Goal: Find specific page/section: Find specific page/section

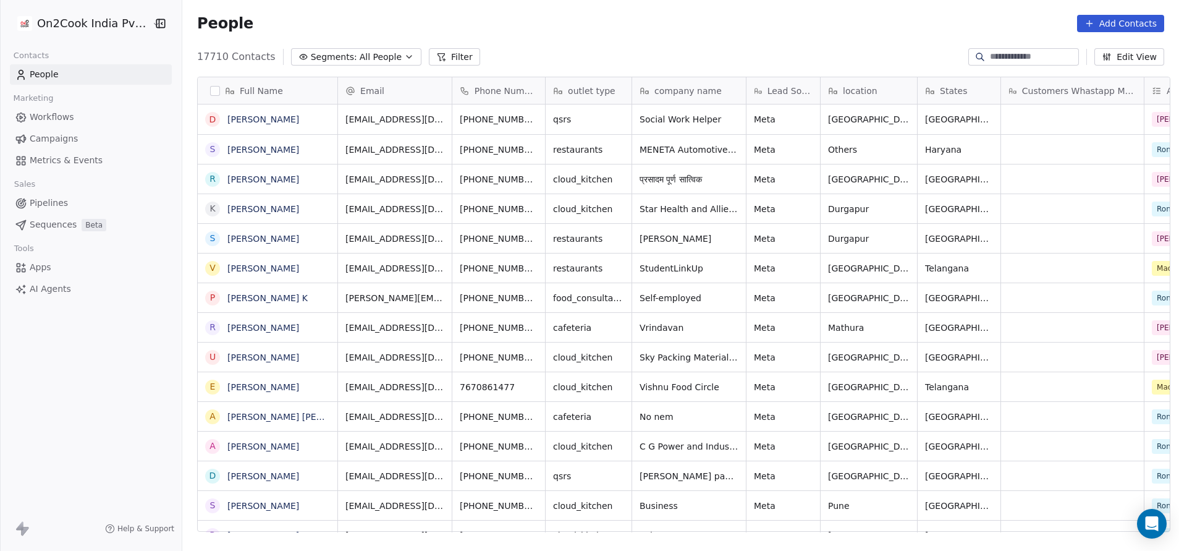
scroll to position [470, 989]
click at [429, 57] on button "Filter" at bounding box center [454, 56] width 51 height 17
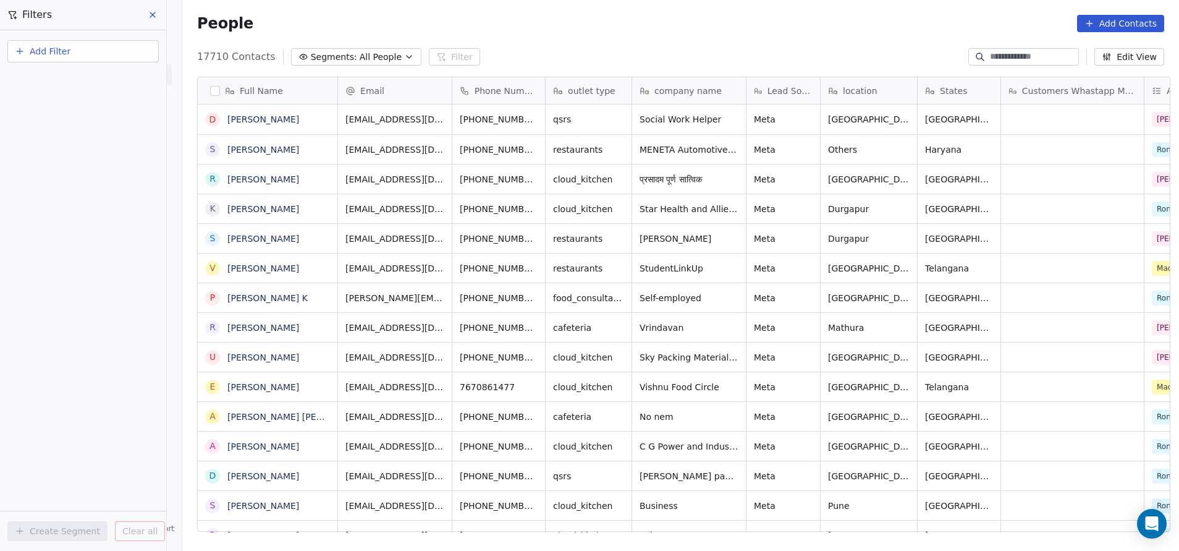
click at [48, 52] on span "Add Filter" at bounding box center [50, 51] width 41 height 13
click at [65, 85] on span "Contact properties" at bounding box center [60, 80] width 80 height 13
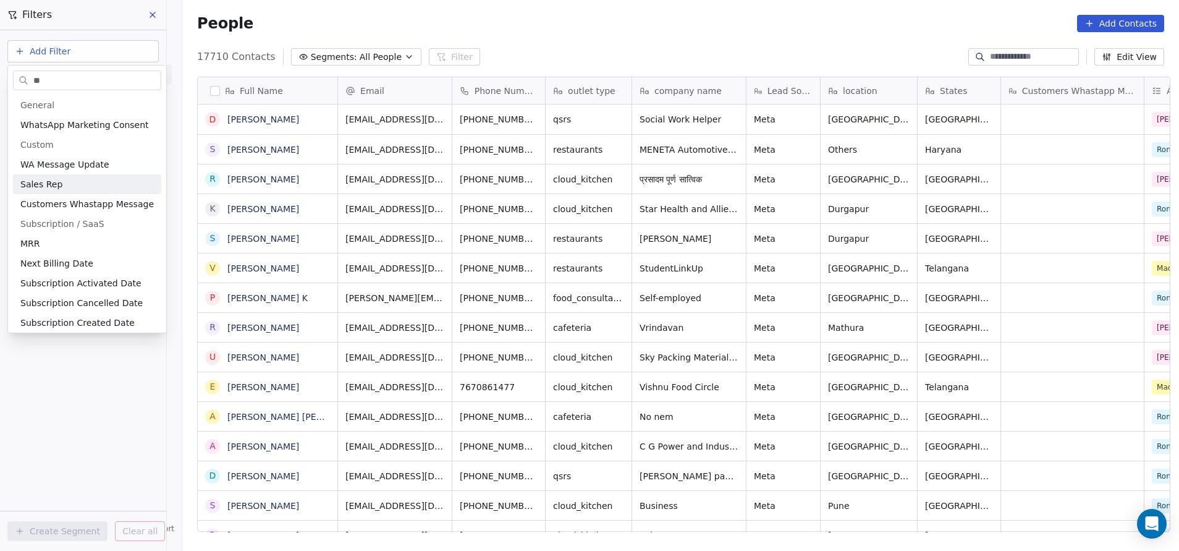
type input "**"
click at [75, 187] on div "Sales Rep" at bounding box center [86, 184] width 133 height 12
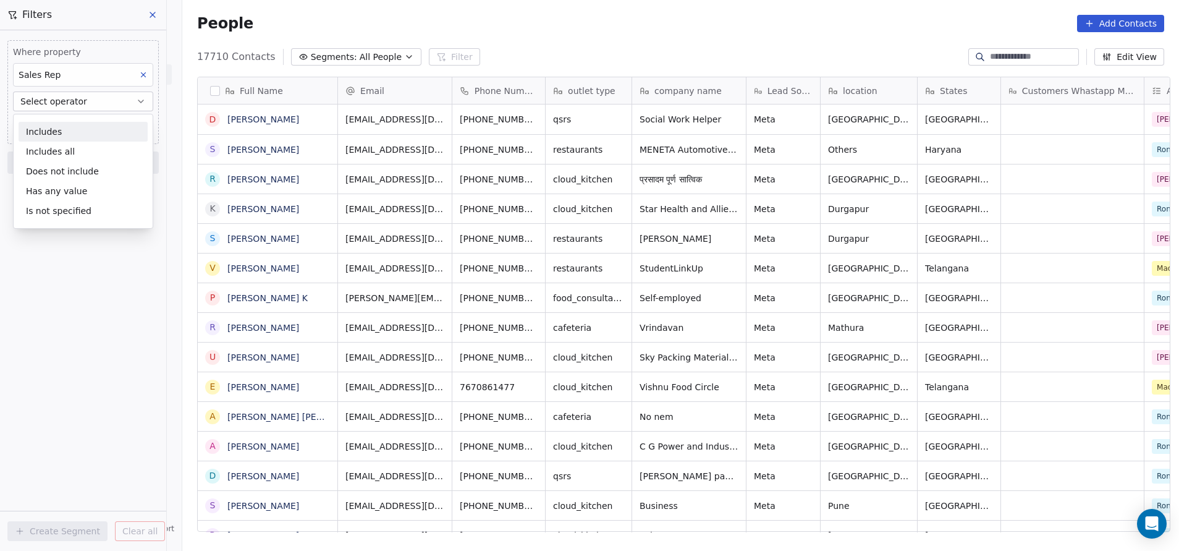
click at [72, 127] on div "Includes" at bounding box center [83, 132] width 129 height 20
click at [72, 127] on body "On2Cook India Pvt. Ltd. Contacts People Marketing Workflows Campaigns Metrics &…" at bounding box center [589, 275] width 1179 height 551
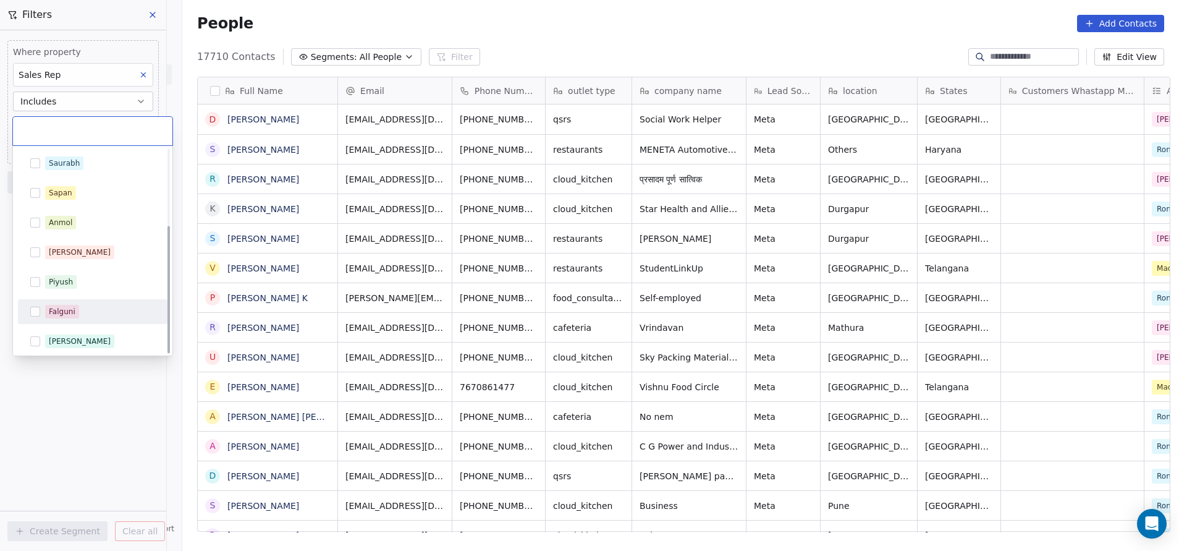
scroll to position [122, 0]
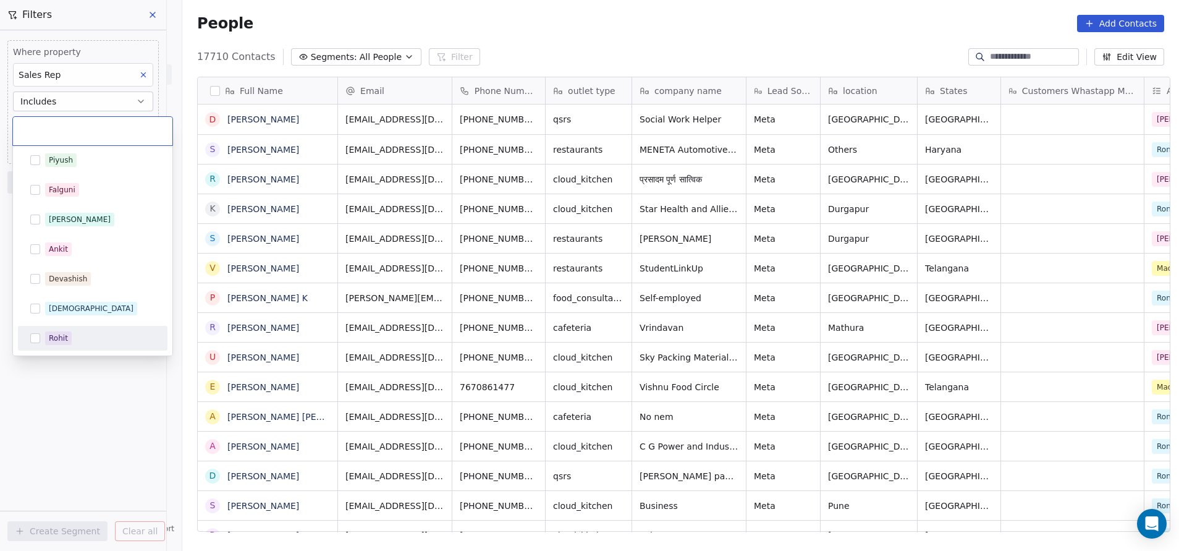
click at [60, 337] on div "Rohit" at bounding box center [58, 338] width 19 height 11
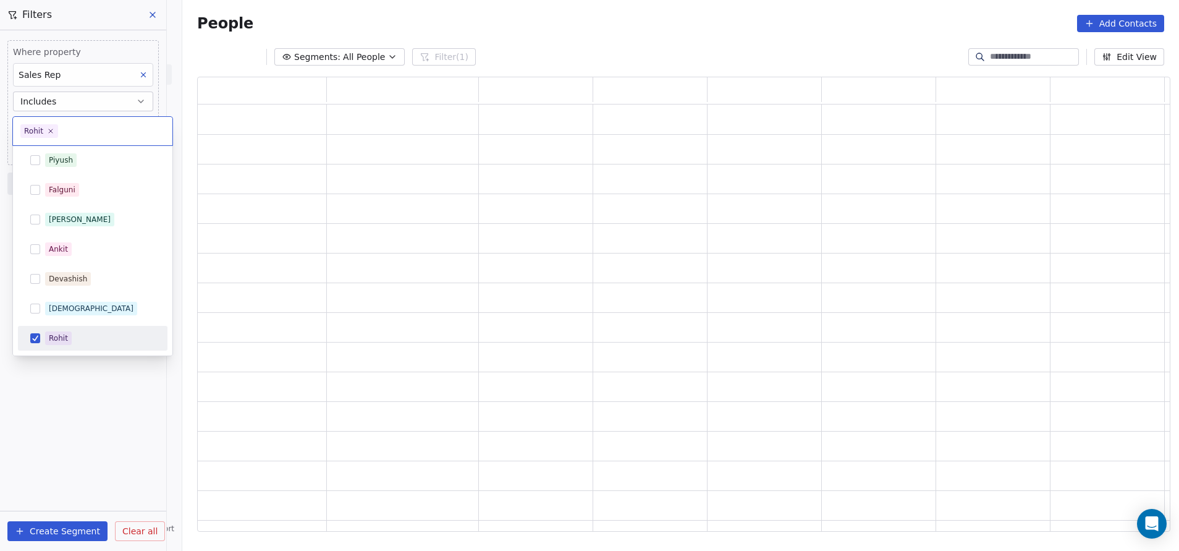
click at [109, 402] on html "On2Cook India Pvt. Ltd. Contacts People Marketing Workflows Campaigns Metrics &…" at bounding box center [589, 275] width 1179 height 551
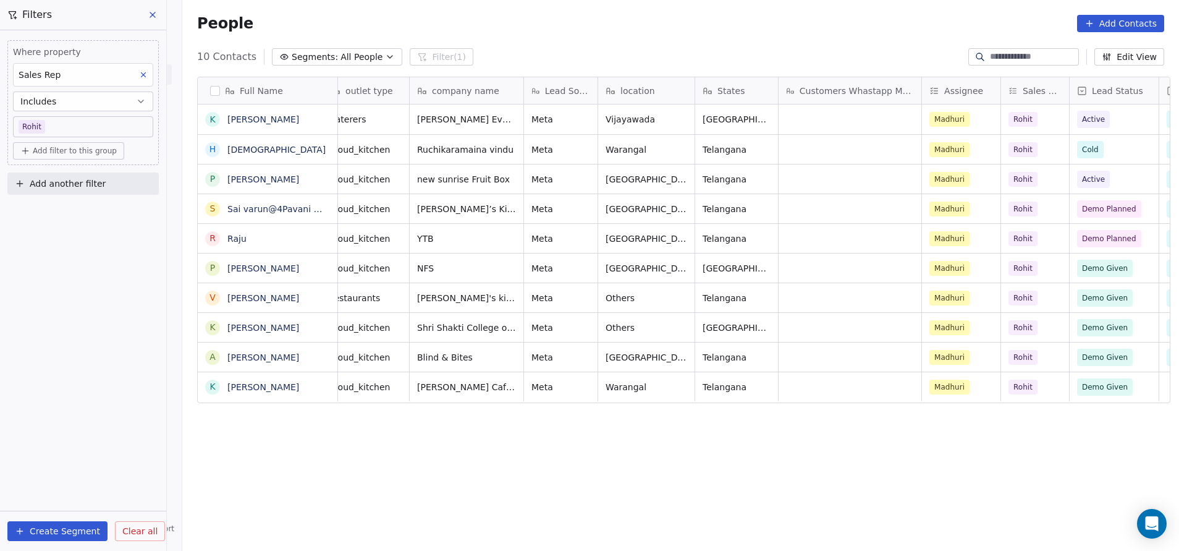
scroll to position [0, 0]
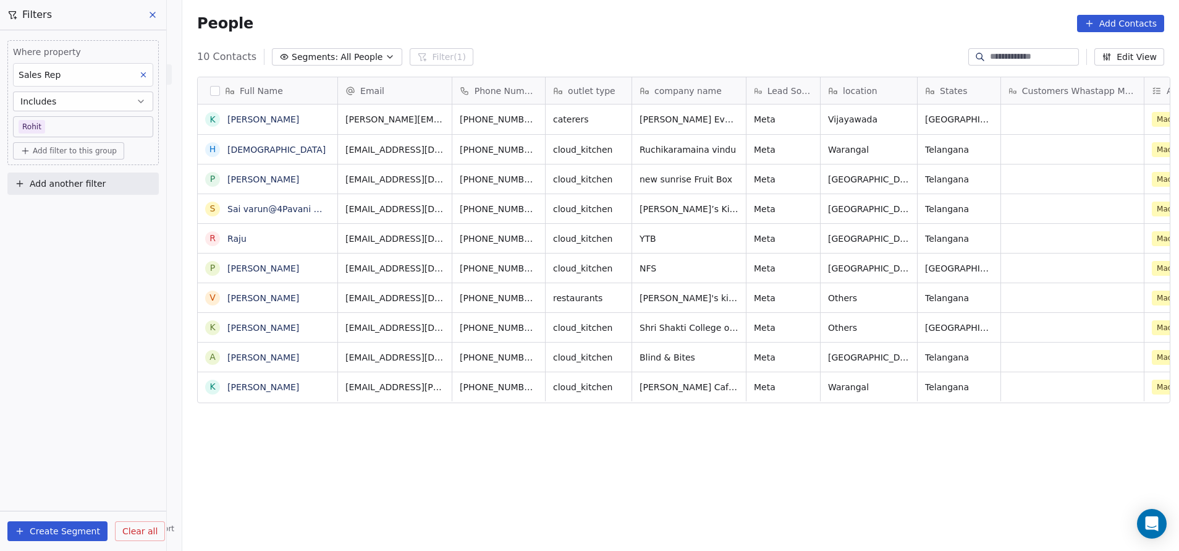
drag, startPoint x: 694, startPoint y: 387, endPoint x: 757, endPoint y: 465, distance: 100.2
click at [757, 465] on div "Full Name k [PERSON_NAME] h [DEMOGRAPHIC_DATA] P [PERSON_NAME] S Sai varun@4Pav…" at bounding box center [680, 309] width 997 height 485
